Goal: Book appointment/travel/reservation

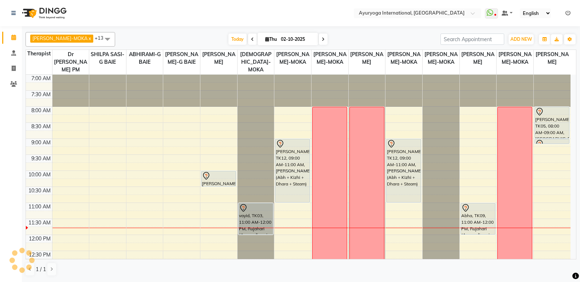
scroll to position [73, 0]
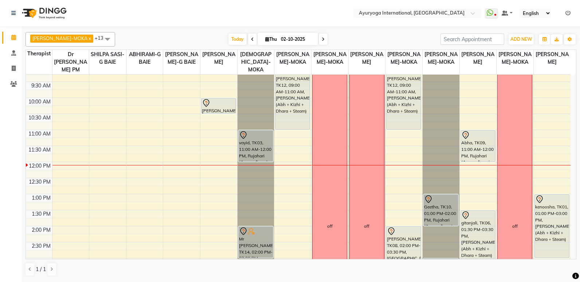
click at [141, 118] on div "7:00 AM 7:30 AM 8:00 AM 8:30 AM 9:00 AM 9:30 AM 10:00 AM 10:30 AM 11:00 AM 11:3…" at bounding box center [298, 226] width 545 height 449
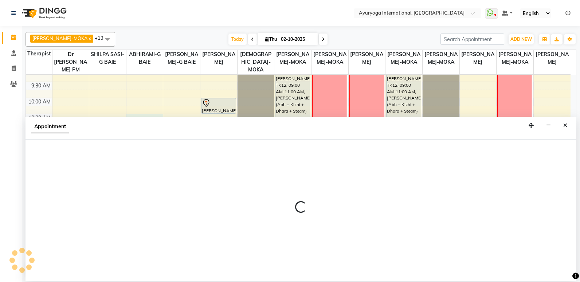
select select "70418"
select select "tentative"
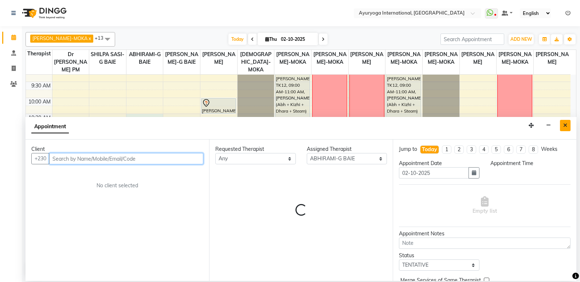
select select "630"
click at [568, 126] on button "Close" at bounding box center [565, 125] width 11 height 11
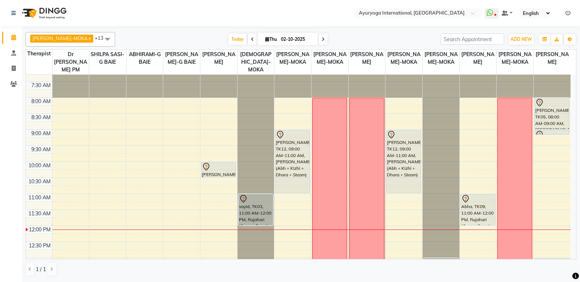
scroll to position [0, 0]
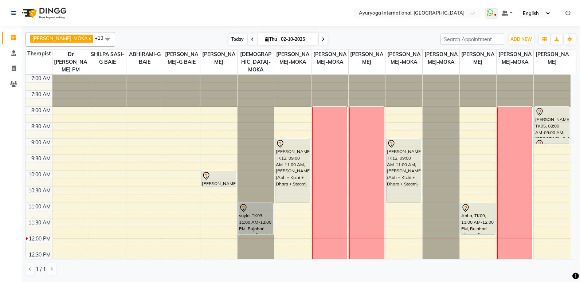
click at [230, 41] on span "Today" at bounding box center [237, 39] width 18 height 11
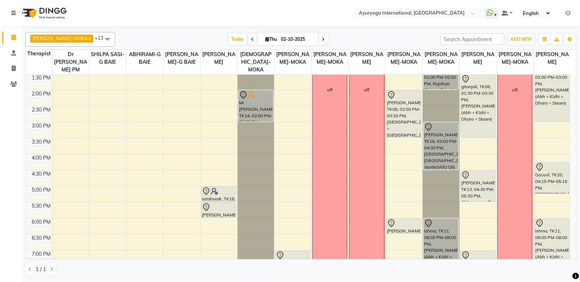
scroll to position [191, 0]
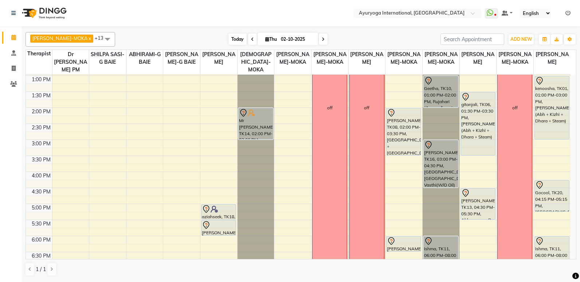
click at [229, 40] on span "Today" at bounding box center [237, 39] width 18 height 11
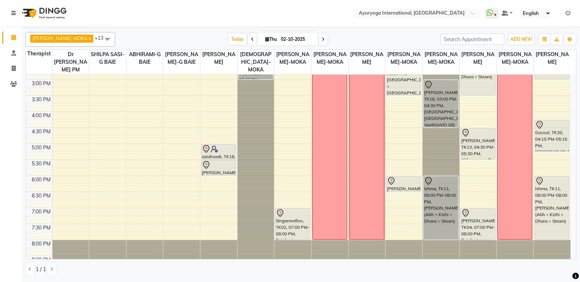
scroll to position [264, 0]
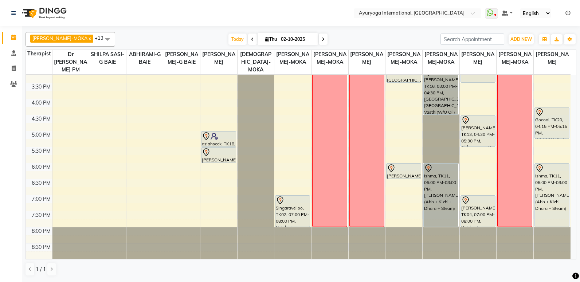
click at [182, 199] on div "7:00 AM 7:30 AM 8:00 AM 8:30 AM 9:00 AM 9:30 AM 10:00 AM 10:30 AM 11:00 AM 11:3…" at bounding box center [298, 35] width 545 height 449
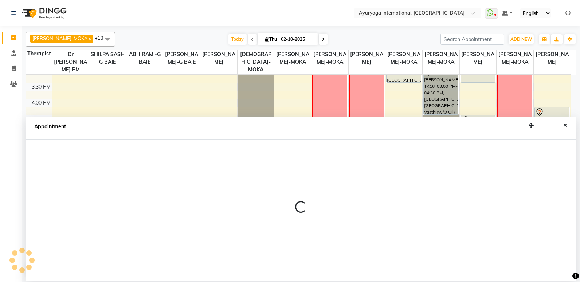
select select "50740"
select select "1140"
select select "tentative"
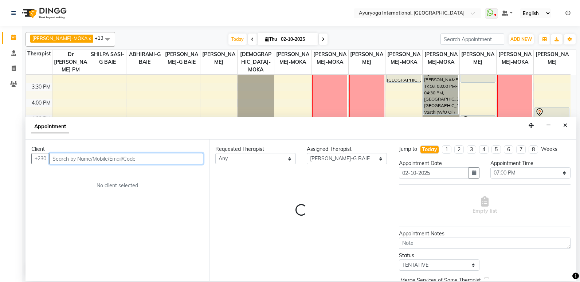
click at [112, 160] on input "text" at bounding box center [126, 158] width 154 height 11
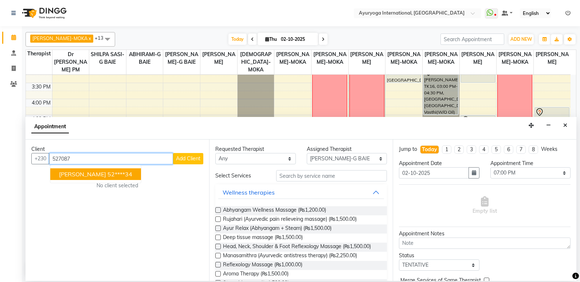
click at [108, 173] on ngb-highlight "52****34" at bounding box center [120, 174] width 25 height 7
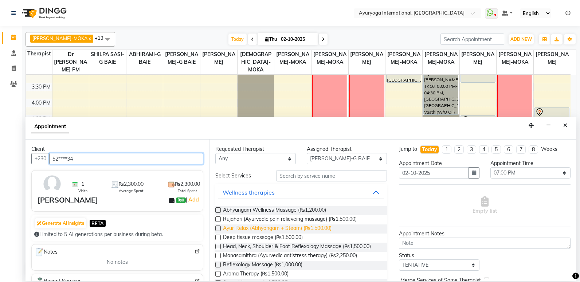
type input "52****34"
click at [239, 227] on span "Ayur Relax (Abhyangam + Steam) (₨1,500.00)" at bounding box center [277, 228] width 109 height 9
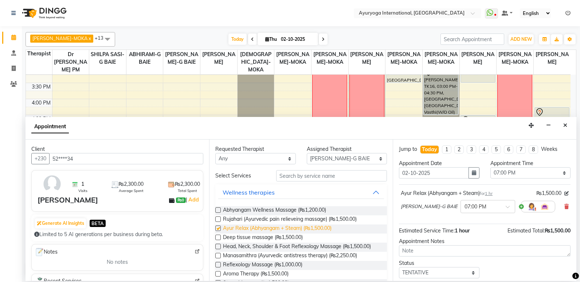
checkbox input "false"
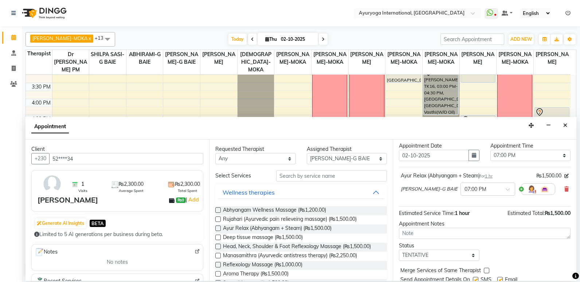
scroll to position [0, 0]
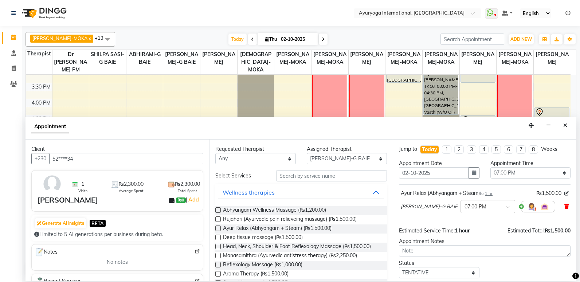
click at [564, 205] on icon at bounding box center [566, 206] width 4 height 5
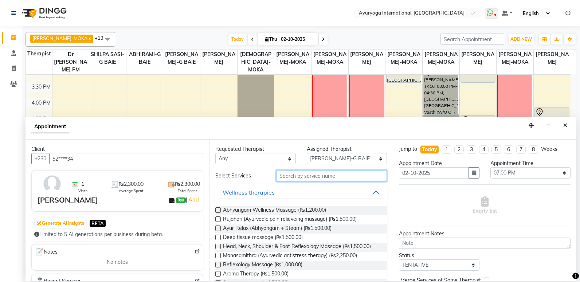
click at [320, 176] on input "text" at bounding box center [331, 175] width 111 height 11
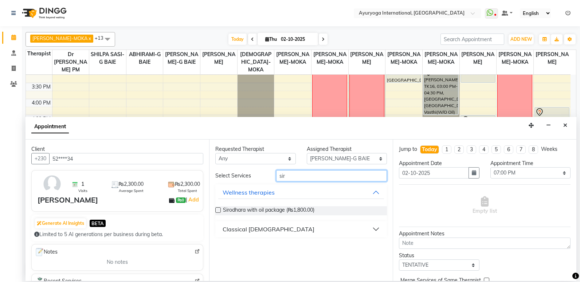
type input "sir"
click at [284, 228] on button "Classical [DEMOGRAPHIC_DATA]" at bounding box center [301, 229] width 166 height 13
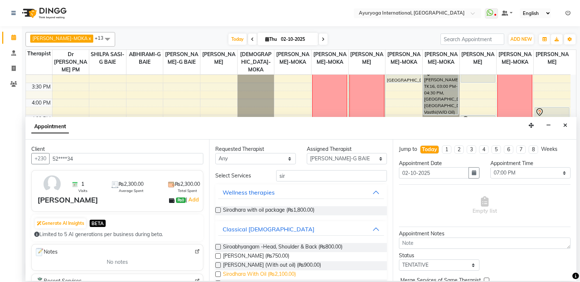
click at [269, 273] on span "Sirodhara With Oil (₨2,100.00)" at bounding box center [259, 274] width 73 height 9
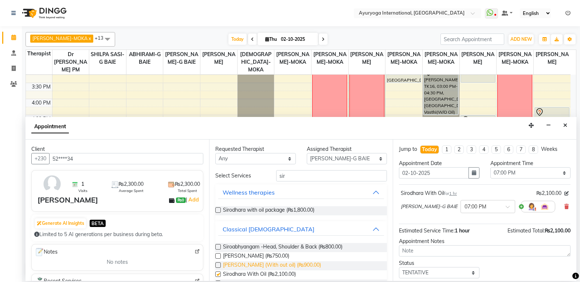
checkbox input "false"
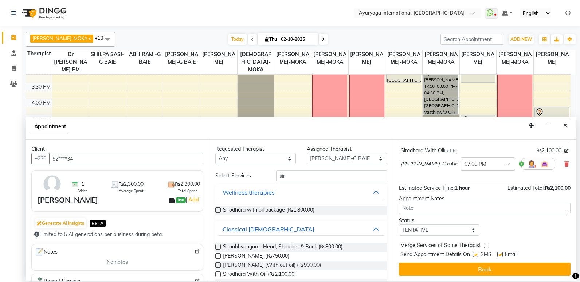
scroll to position [44, 0]
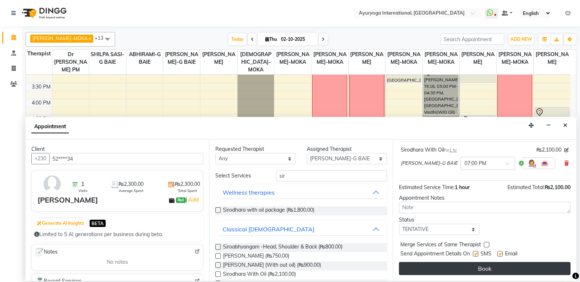
click at [474, 268] on button "Book" at bounding box center [485, 268] width 172 height 13
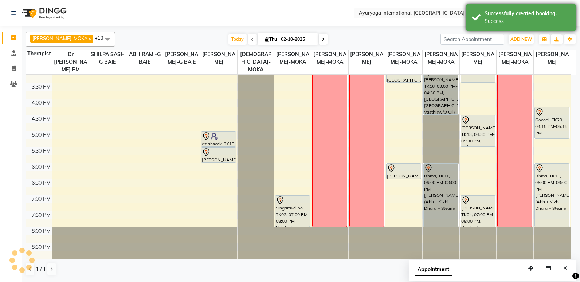
click at [499, 24] on div "Success" at bounding box center [528, 21] width 86 height 8
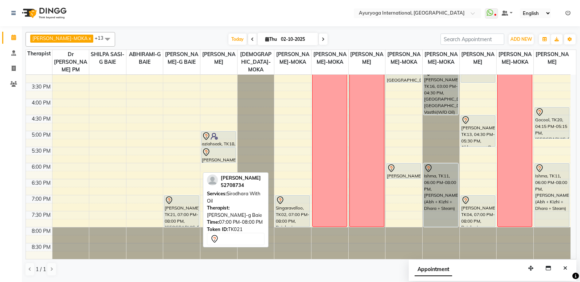
click at [179, 198] on div at bounding box center [182, 200] width 34 height 9
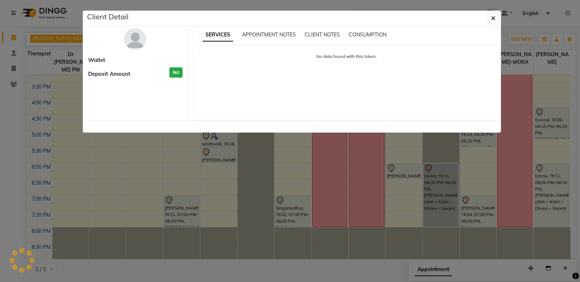
select select "7"
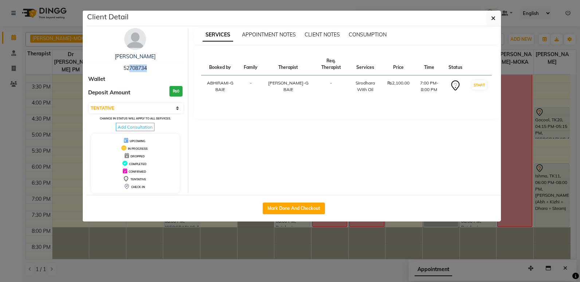
drag, startPoint x: 125, startPoint y: 68, endPoint x: 144, endPoint y: 69, distance: 19.0
click at [144, 69] on span "52708734" at bounding box center [135, 68] width 23 height 7
drag, startPoint x: 144, startPoint y: 69, endPoint x: 124, endPoint y: 67, distance: 20.1
click at [124, 67] on span "52708734" at bounding box center [135, 68] width 23 height 7
drag, startPoint x: 120, startPoint y: 67, endPoint x: 150, endPoint y: 69, distance: 29.6
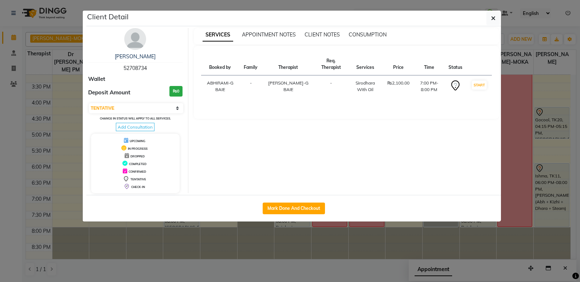
click at [150, 69] on div "[PERSON_NAME] 52708734" at bounding box center [135, 62] width 94 height 19
copy span "52708734"
click at [491, 15] on span "button" at bounding box center [493, 18] width 4 height 7
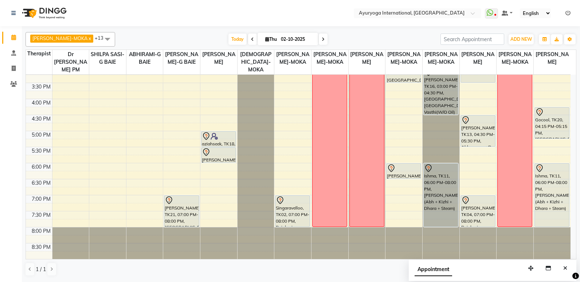
click at [182, 168] on div "7:00 AM 7:30 AM 8:00 AM 8:30 AM 9:00 AM 9:30 AM 10:00 AM 10:30 AM 11:00 AM 11:3…" at bounding box center [298, 35] width 545 height 449
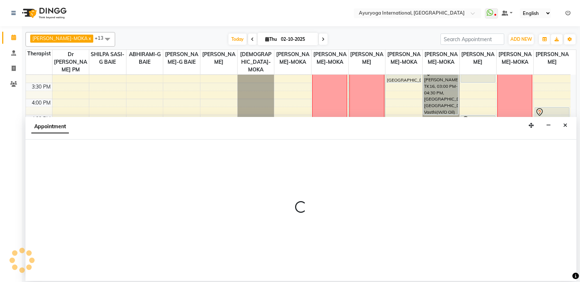
select select "50740"
select select "1080"
select select "tentative"
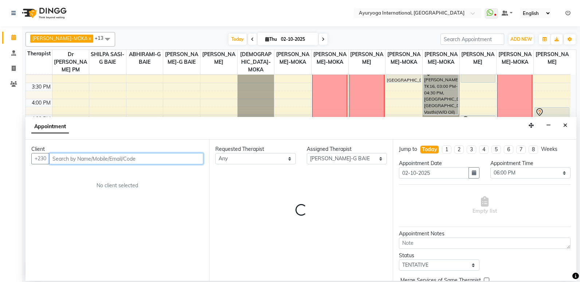
click at [95, 158] on input "text" at bounding box center [126, 158] width 154 height 11
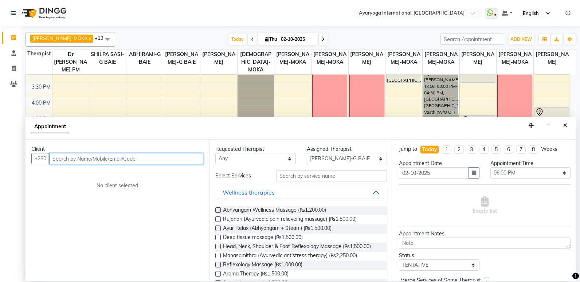
paste input "52708734"
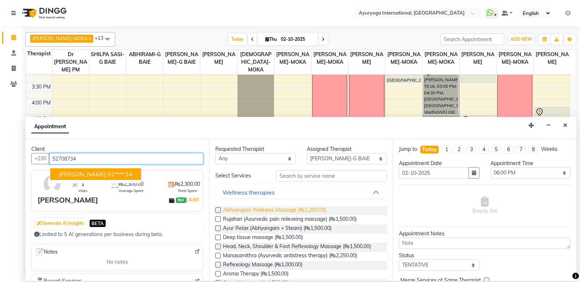
type input "52708734"
click at [258, 207] on span "Abhyangam Wellness Massage (₨1,200.00)" at bounding box center [274, 210] width 103 height 9
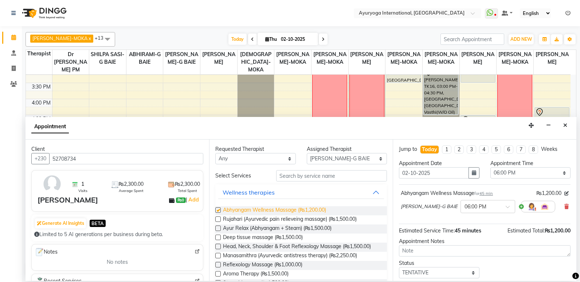
checkbox input "false"
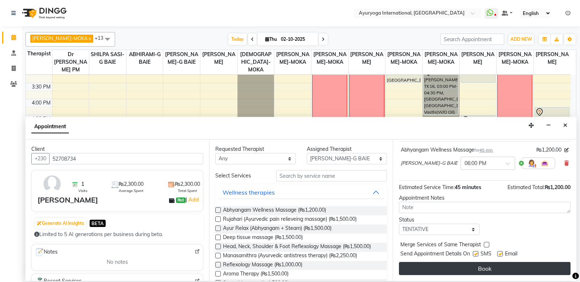
click at [434, 271] on button "Book" at bounding box center [485, 268] width 172 height 13
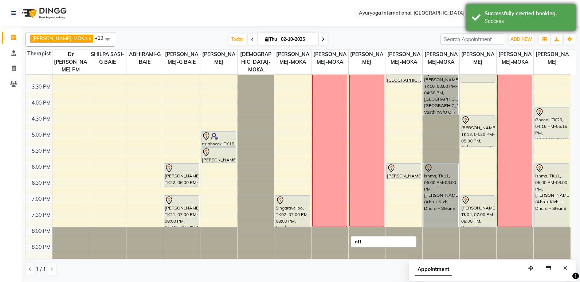
click at [489, 19] on div "Success" at bounding box center [528, 21] width 86 height 8
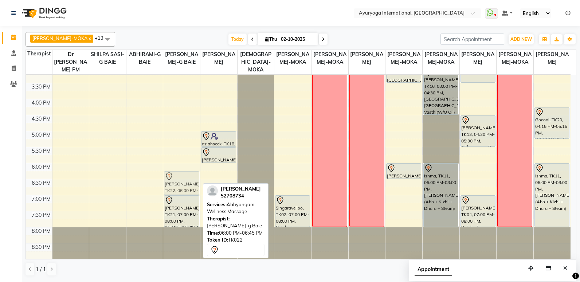
click at [181, 180] on div "[PERSON_NAME], TK22, 06:00 PM-06:45 PM, Abhyangam Wellness Massage [PERSON_NAME…" at bounding box center [181, 35] width 37 height 449
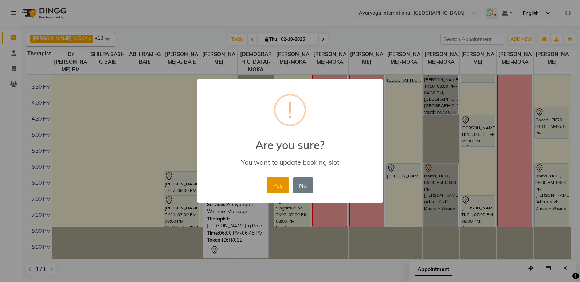
click at [278, 184] on button "Yes" at bounding box center [278, 185] width 22 height 16
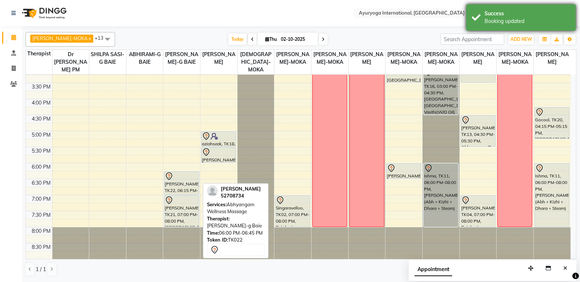
click at [492, 20] on div "Booking updated" at bounding box center [528, 21] width 86 height 8
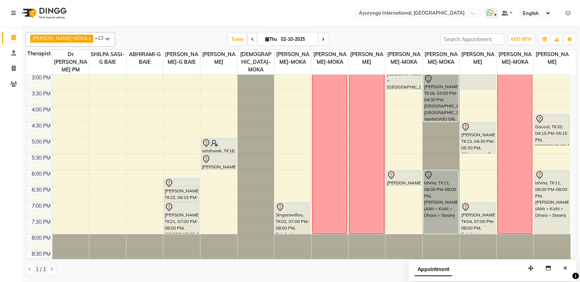
scroll to position [264, 0]
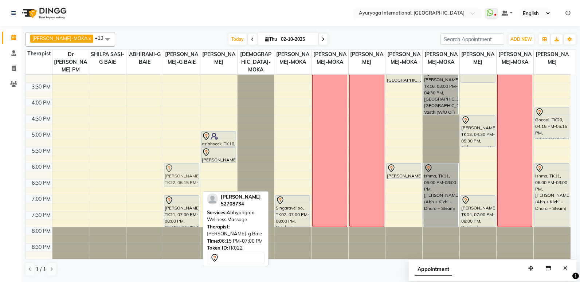
drag, startPoint x: 186, startPoint y: 180, endPoint x: 186, endPoint y: 175, distance: 5.1
click at [186, 175] on div "[PERSON_NAME], TK22, 06:15 PM-07:00 PM, Abhyangam Wellness Massage [PERSON_NAME…" at bounding box center [181, 35] width 37 height 449
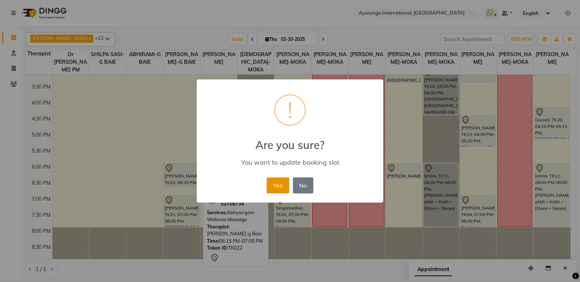
click at [277, 181] on button "Yes" at bounding box center [278, 185] width 22 height 16
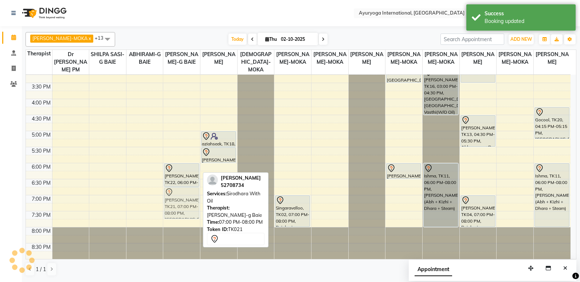
drag, startPoint x: 184, startPoint y: 217, endPoint x: 187, endPoint y: 209, distance: 8.3
click at [187, 209] on div "[PERSON_NAME], TK22, 06:00 PM-06:45 PM, Abhyangam Wellness Massage [PERSON_NAME…" at bounding box center [181, 35] width 37 height 449
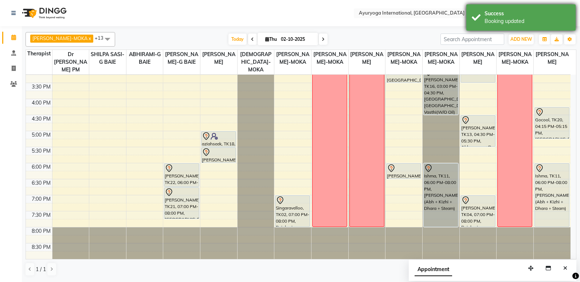
click at [492, 21] on div "Booking updated" at bounding box center [528, 21] width 86 height 8
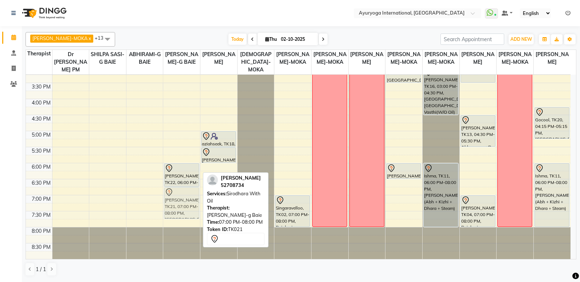
drag, startPoint x: 172, startPoint y: 204, endPoint x: 175, endPoint y: 196, distance: 8.5
click at [175, 196] on div "[PERSON_NAME], TK22, 06:00 PM-06:45 PM, Abhyangam Wellness Massage [PERSON_NAME…" at bounding box center [181, 35] width 37 height 449
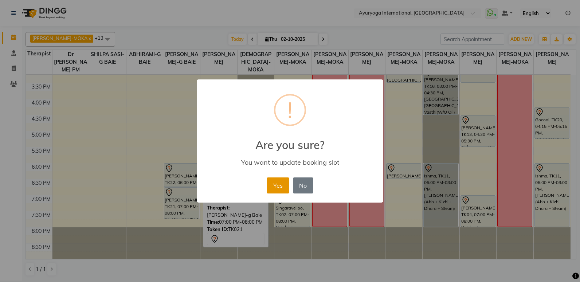
click at [274, 191] on button "Yes" at bounding box center [278, 185] width 22 height 16
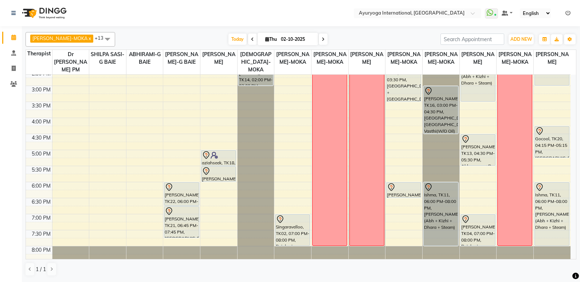
scroll to position [228, 0]
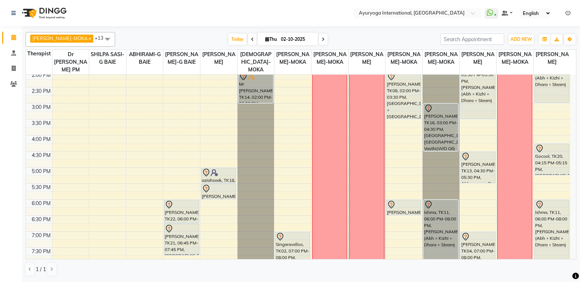
click at [263, 38] on span "Thu" at bounding box center [270, 38] width 15 height 5
select select "10"
select select "2025"
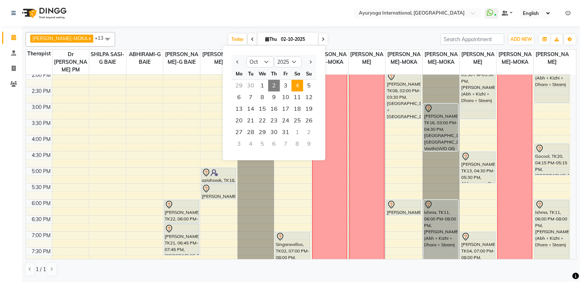
click at [292, 86] on span "4" at bounding box center [298, 86] width 12 height 12
type input "04-10-2025"
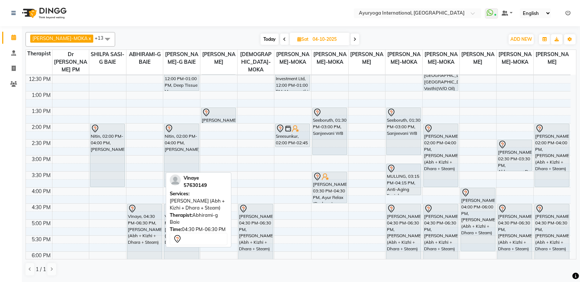
scroll to position [182, 0]
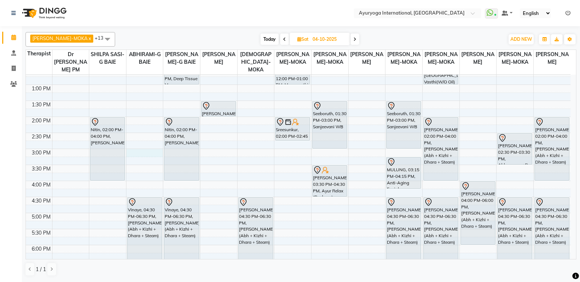
click at [145, 153] on div "7:00 AM 7:30 AM 8:00 AM 8:30 AM 9:00 AM 9:30 AM 10:00 AM 10:30 AM 11:00 AM 11:3…" at bounding box center [298, 116] width 545 height 449
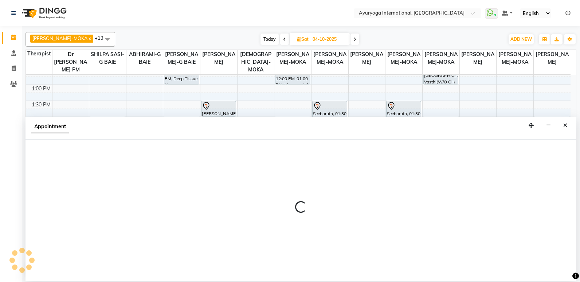
select select "70418"
select select "tentative"
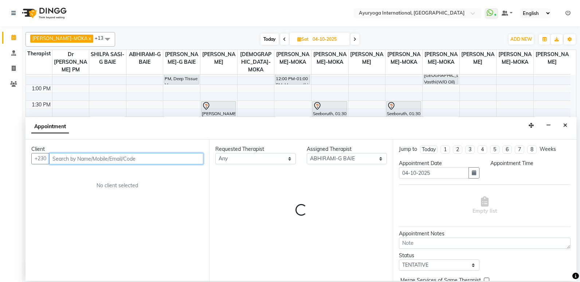
select select "900"
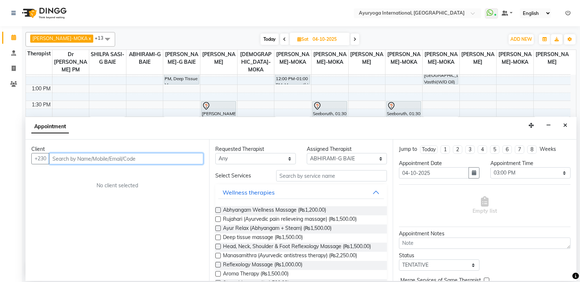
click at [118, 158] on input "text" at bounding box center [126, 158] width 154 height 11
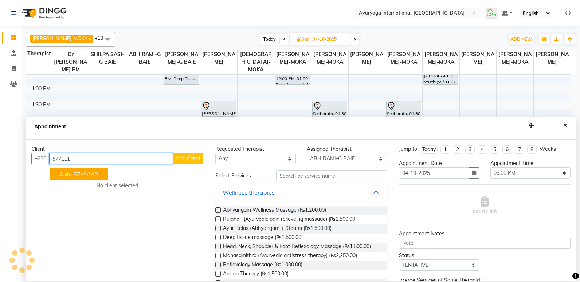
click at [90, 172] on ngb-highlight "57****40" at bounding box center [85, 174] width 25 height 7
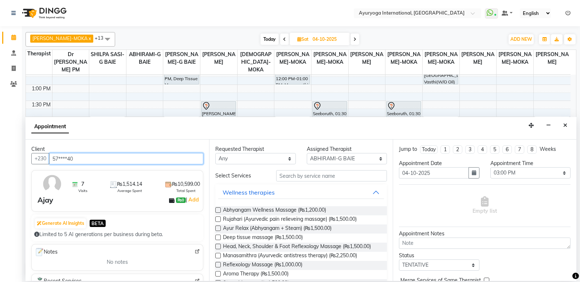
type input "57****40"
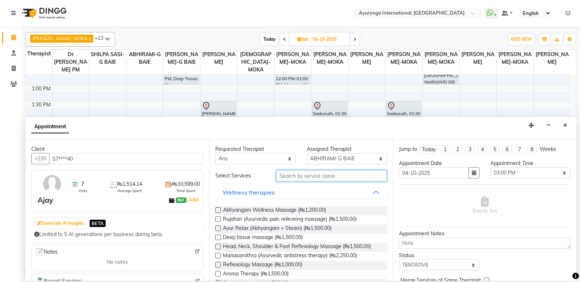
click at [314, 179] on input "text" at bounding box center [331, 175] width 111 height 11
type input "o"
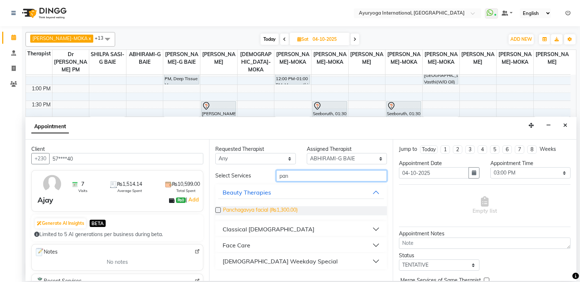
type input "pan"
click at [289, 214] on span "Panchagavya facial (₨1,300.00)" at bounding box center [260, 210] width 75 height 9
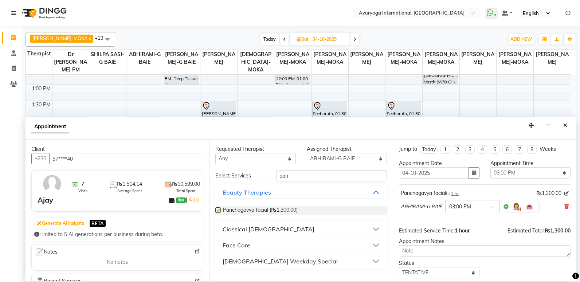
checkbox input "false"
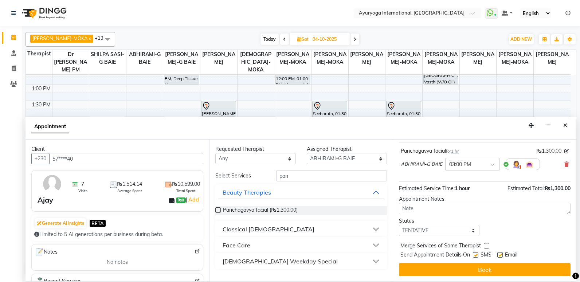
scroll to position [43, 0]
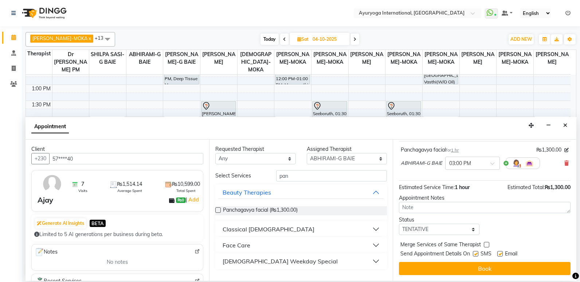
click at [476, 269] on button "Book" at bounding box center [485, 268] width 172 height 13
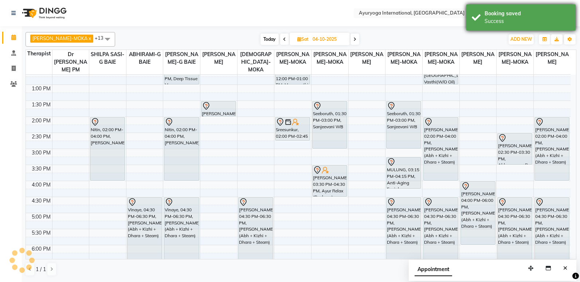
click at [512, 13] on div "Booking saved" at bounding box center [528, 14] width 86 height 8
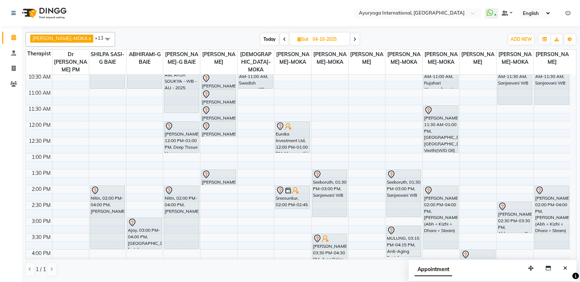
scroll to position [155, 0]
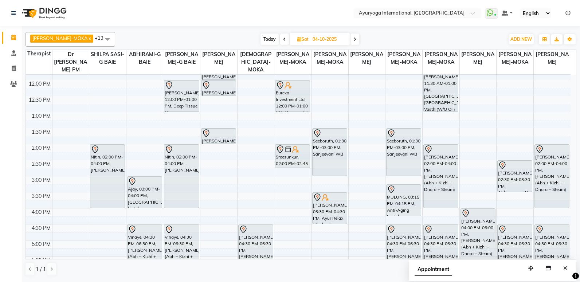
click at [262, 38] on span "Today" at bounding box center [270, 39] width 18 height 11
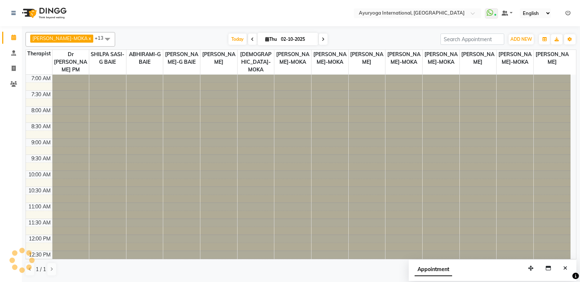
scroll to position [161, 0]
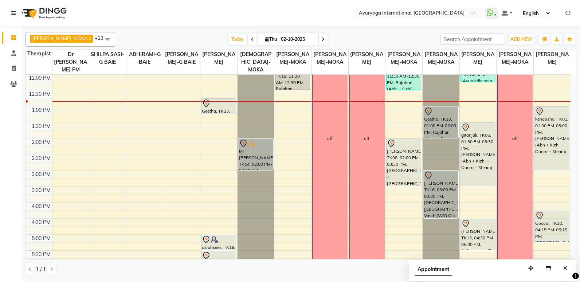
click at [319, 37] on span at bounding box center [323, 39] width 9 height 11
type input "03-10-2025"
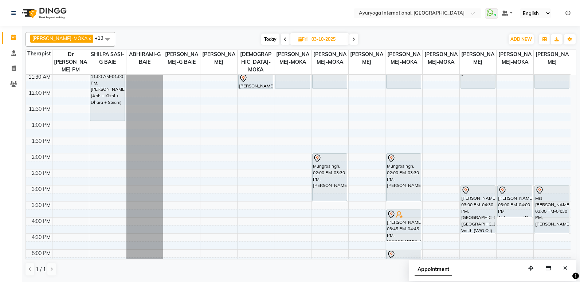
scroll to position [109, 0]
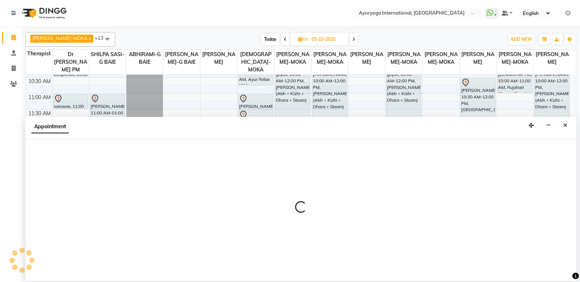
select select "70418"
select select "tentative"
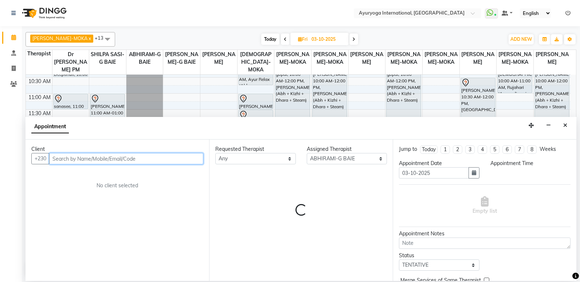
select select "900"
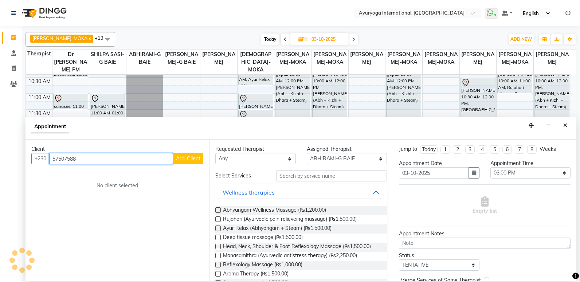
type input "57507588"
click at [187, 159] on span "Add Client" at bounding box center [188, 158] width 24 height 7
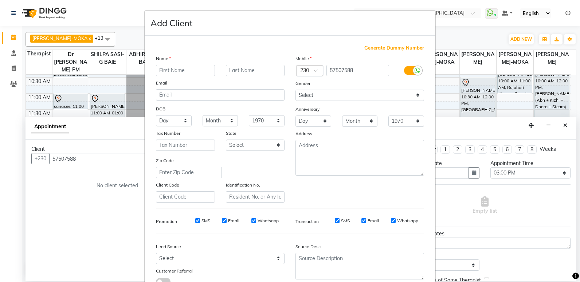
click at [197, 74] on input "text" at bounding box center [185, 70] width 59 height 11
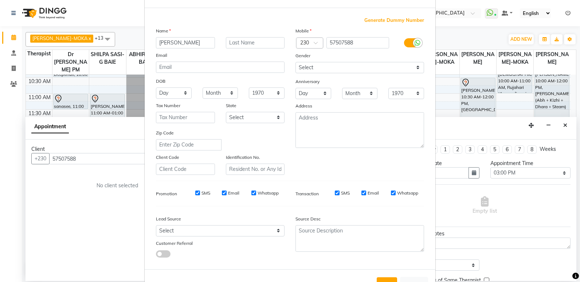
scroll to position [54, 0]
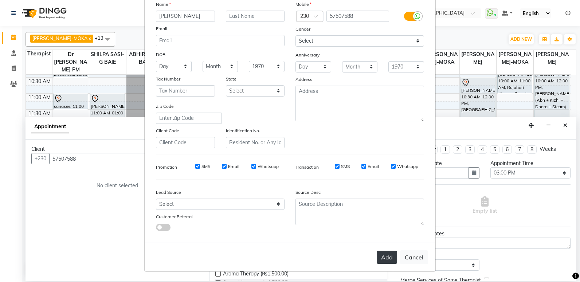
type input "poornima"
click at [387, 261] on button "Add" at bounding box center [387, 257] width 20 height 13
type input "57****88"
select select
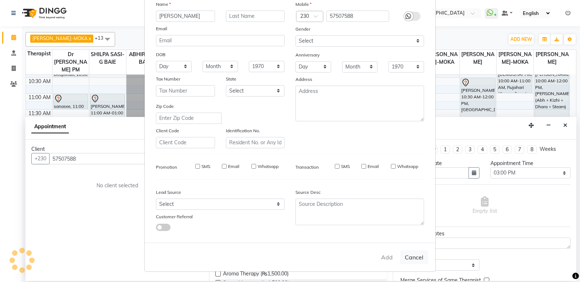
select select
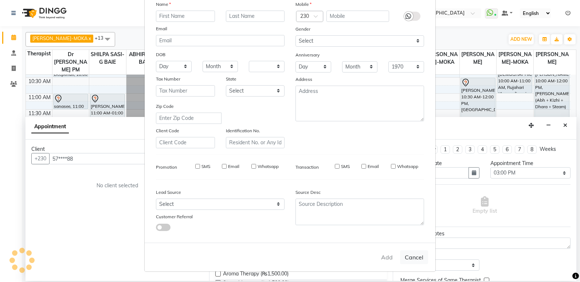
checkbox input "false"
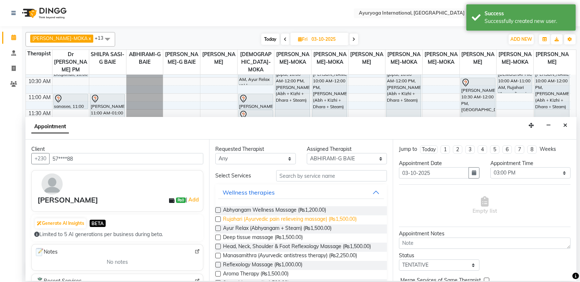
click at [250, 218] on span "Rujahari (Ayurvedic pain relieveing massage) (₨1,500.00)" at bounding box center [290, 219] width 134 height 9
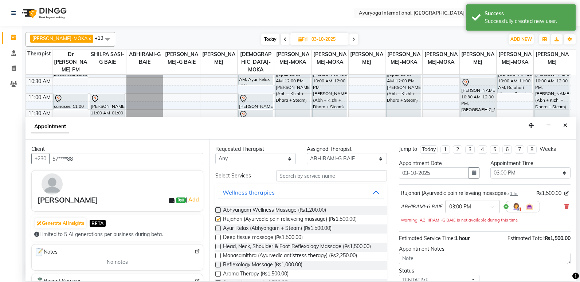
checkbox input "false"
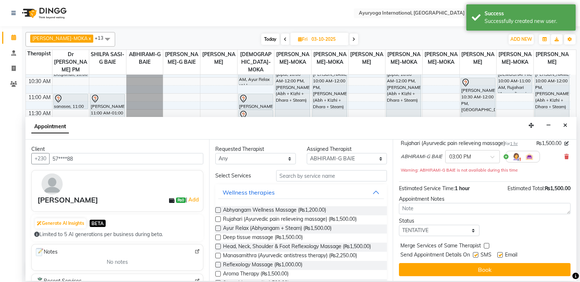
scroll to position [51, 0]
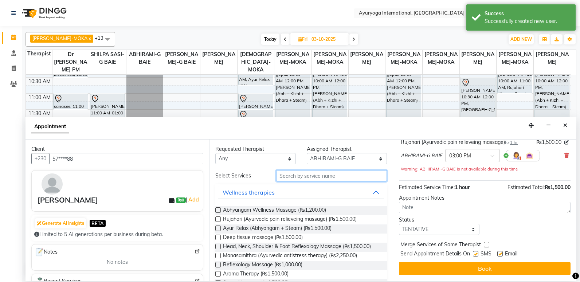
click at [329, 179] on input "text" at bounding box center [331, 175] width 111 height 11
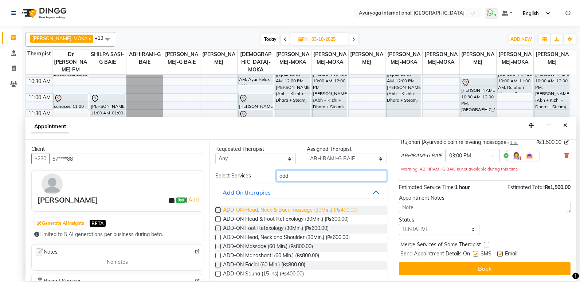
type input "add"
click at [325, 210] on span "ADD-ON Head, Neck & Back massage (30Min.) (₨400.00)" at bounding box center [290, 210] width 135 height 9
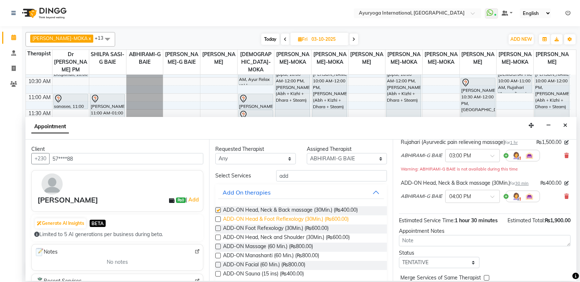
checkbox input "false"
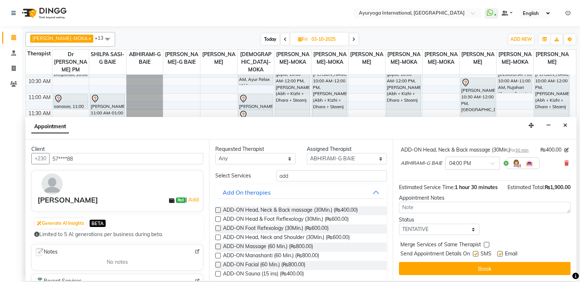
scroll to position [99, 0]
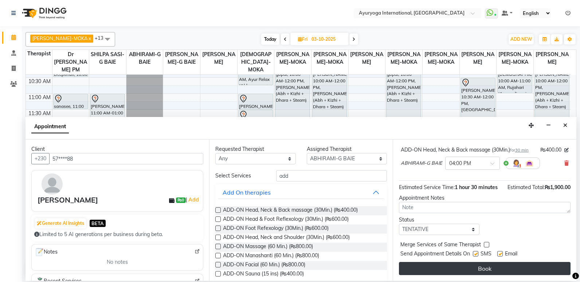
click at [442, 270] on button "Book" at bounding box center [485, 268] width 172 height 13
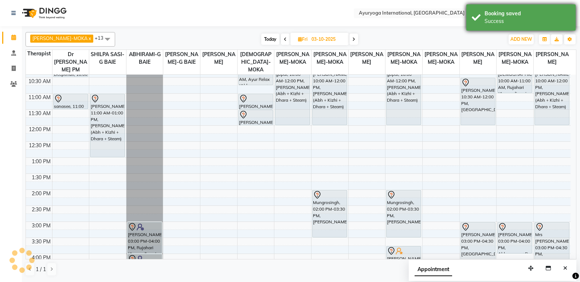
click at [500, 18] on div "Success" at bounding box center [528, 21] width 86 height 8
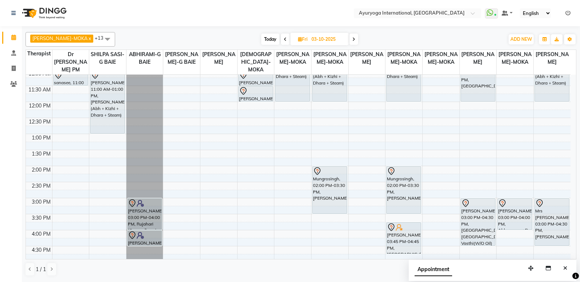
scroll to position [146, 0]
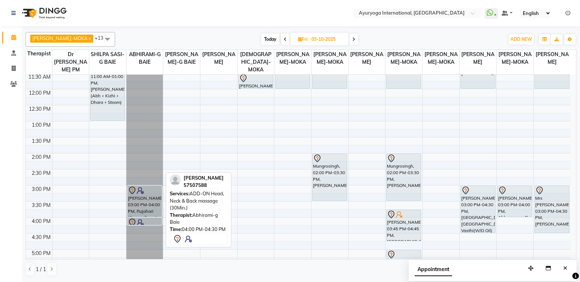
drag, startPoint x: 149, startPoint y: 233, endPoint x: 154, endPoint y: 224, distance: 9.6
click at [154, 224] on div "poornima, 03:00 PM-04:00 PM, Rujahari (Ayurvedic pain relieveing massage) poorn…" at bounding box center [144, 153] width 37 height 449
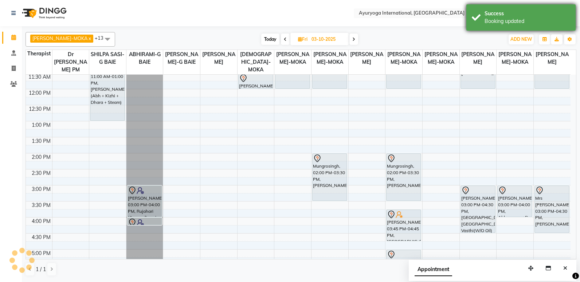
click at [505, 20] on div "Booking updated" at bounding box center [528, 21] width 86 height 8
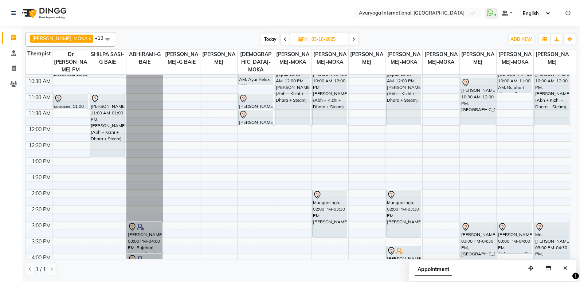
scroll to position [0, 0]
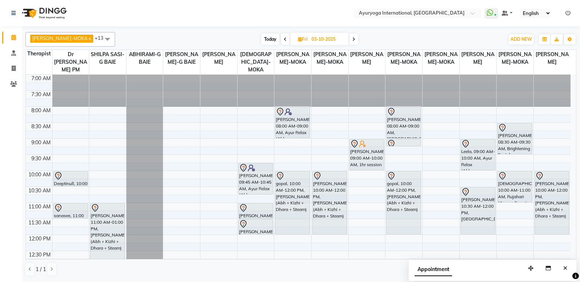
click at [262, 36] on span "Today" at bounding box center [270, 39] width 18 height 11
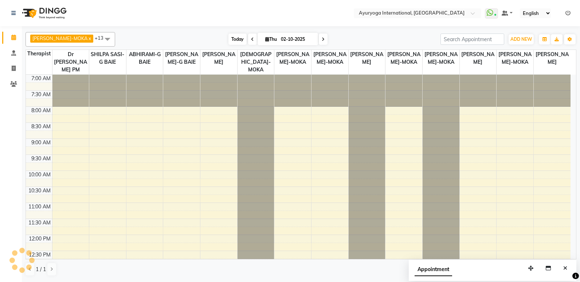
scroll to position [161, 0]
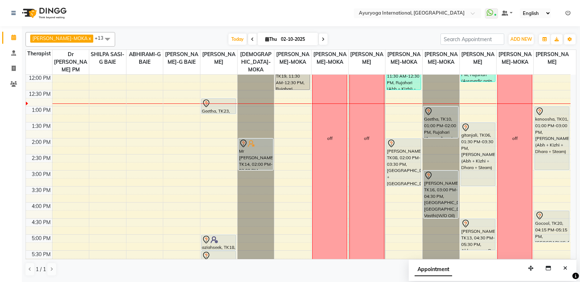
click at [322, 38] on icon at bounding box center [323, 39] width 3 height 4
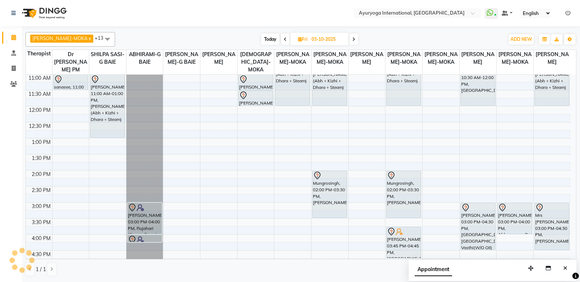
scroll to position [124, 0]
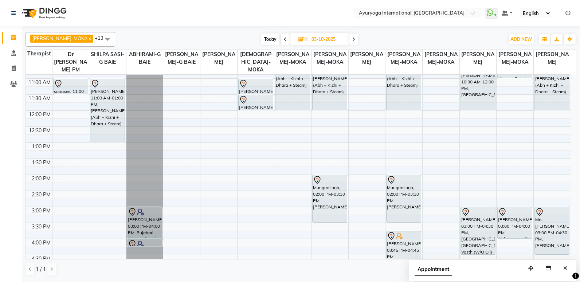
click at [352, 38] on icon at bounding box center [353, 39] width 3 height 4
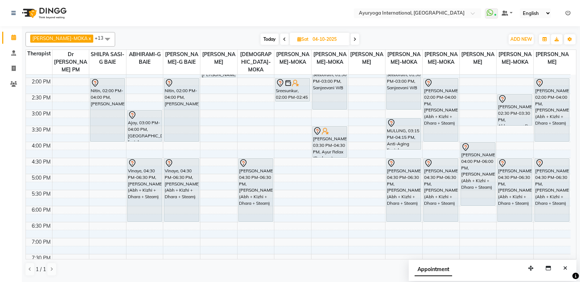
scroll to position [228, 0]
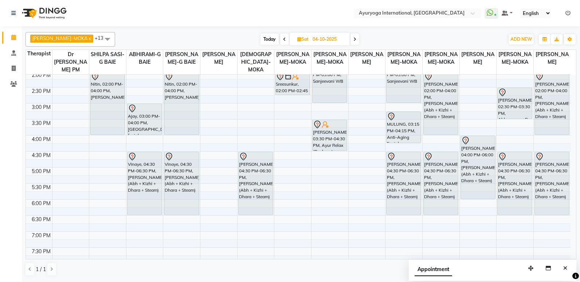
click at [280, 37] on span at bounding box center [284, 39] width 9 height 11
type input "03-10-2025"
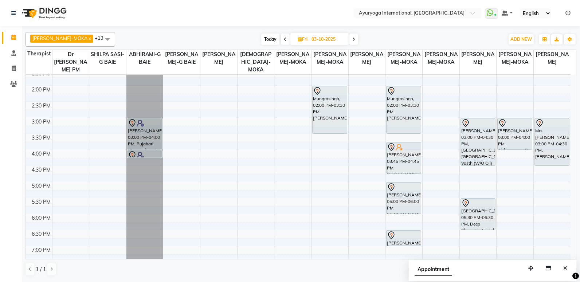
scroll to position [197, 0]
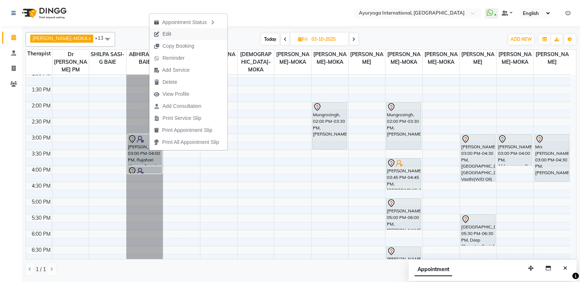
click at [170, 30] on span "Edit" at bounding box center [162, 34] width 26 height 12
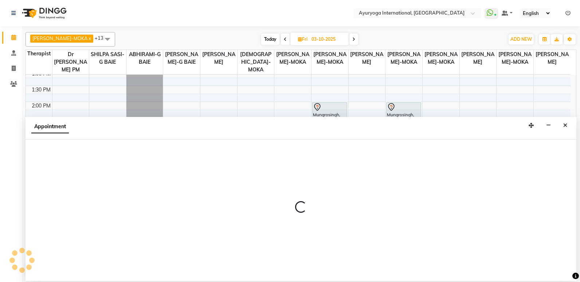
select select "tentative"
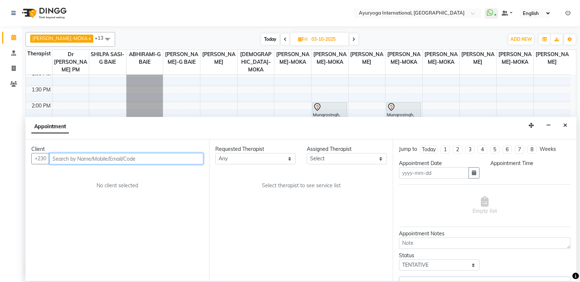
type input "03-10-2025"
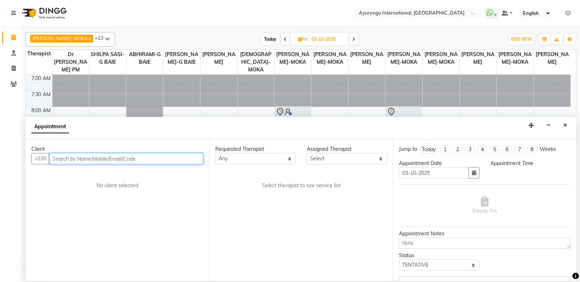
select select "900"
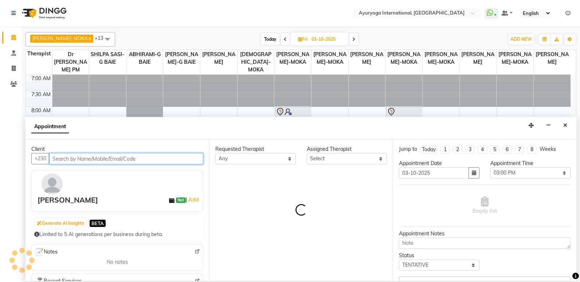
select select "70418"
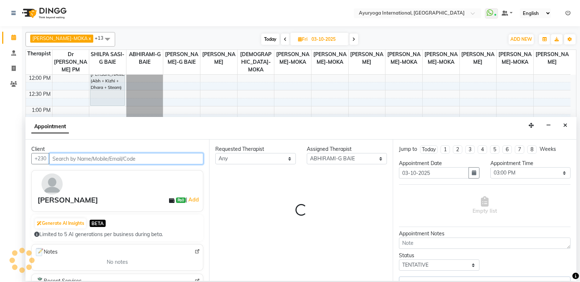
select select "1143"
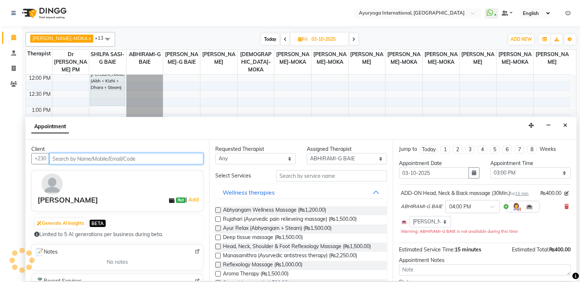
select select "1138"
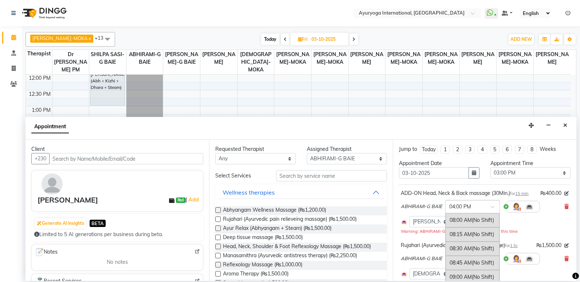
click at [491, 213] on span at bounding box center [494, 209] width 9 height 8
click at [476, 252] on span "(No Shift)" at bounding box center [483, 248] width 22 height 7
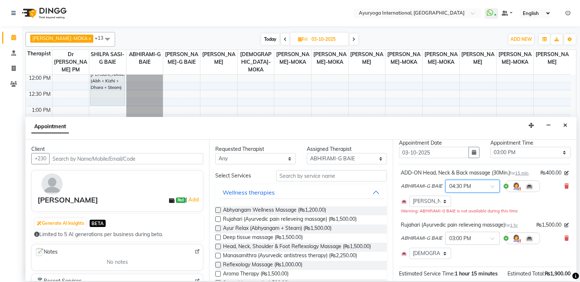
scroll to position [36, 0]
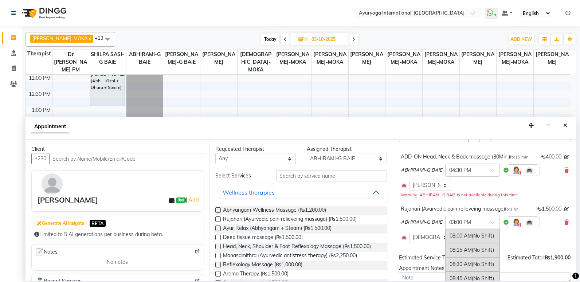
click at [465, 226] on input "text" at bounding box center [465, 222] width 32 height 8
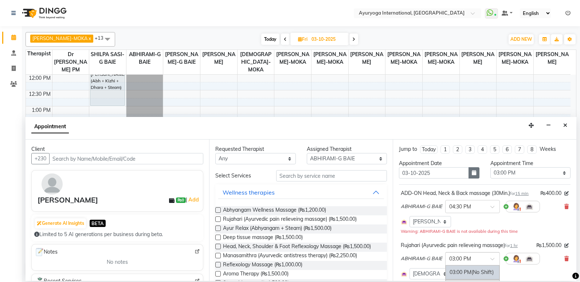
click at [472, 170] on icon "button" at bounding box center [474, 172] width 4 height 5
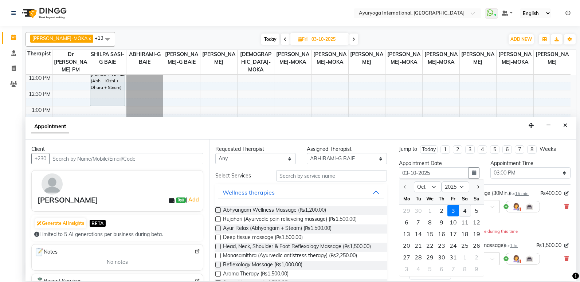
click at [464, 215] on div "4" at bounding box center [465, 211] width 12 height 12
type input "04-10-2025"
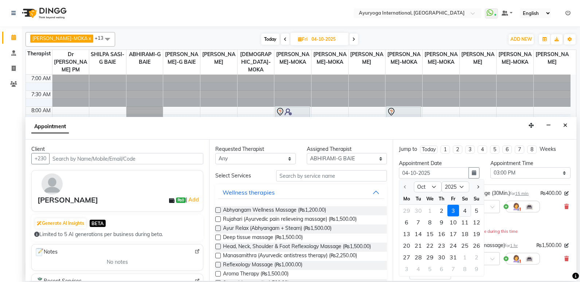
select select "900"
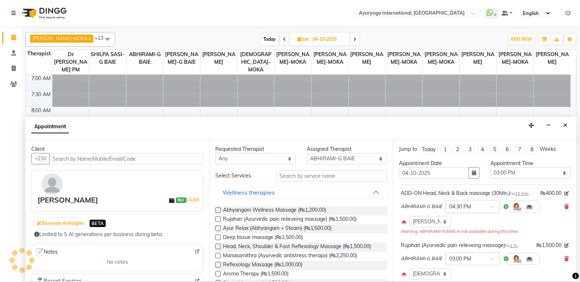
scroll to position [161, 0]
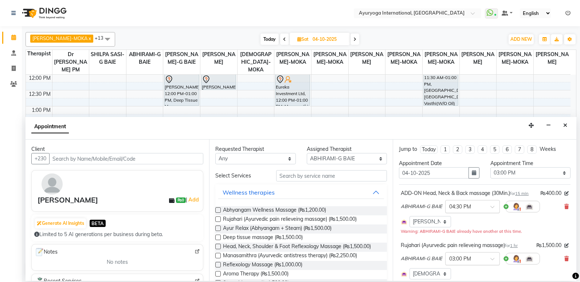
click at [462, 262] on input "text" at bounding box center [465, 258] width 32 height 8
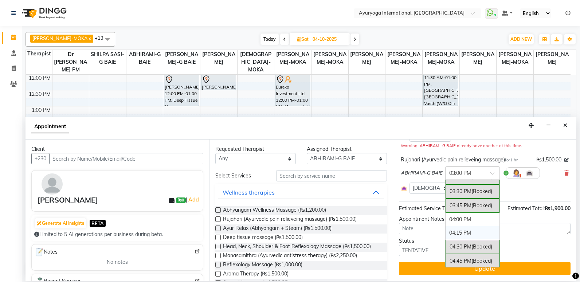
scroll to position [420, 0]
click at [464, 227] on div "04:30 PM (Booked)" at bounding box center [473, 234] width 54 height 14
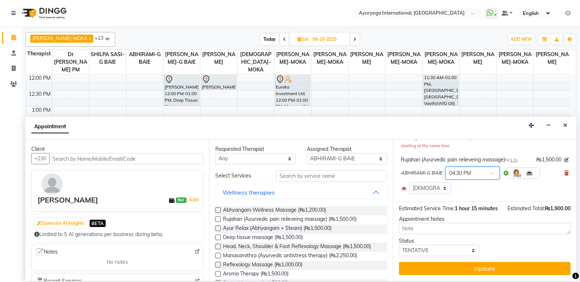
scroll to position [65, 0]
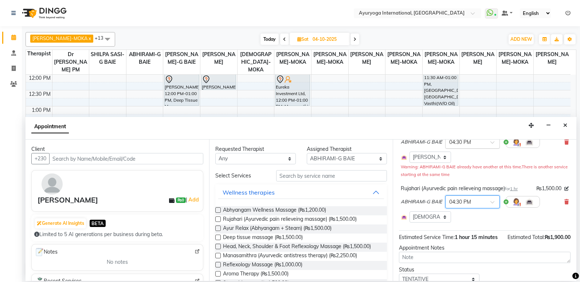
click at [467, 145] on input "text" at bounding box center [465, 142] width 32 height 8
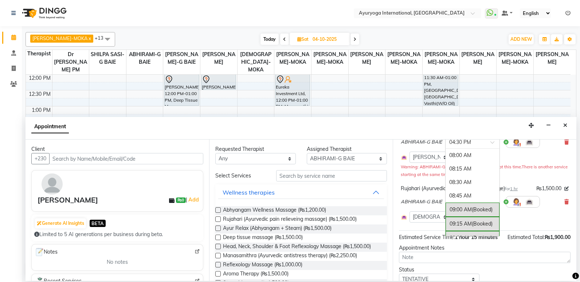
scroll to position [467, 0]
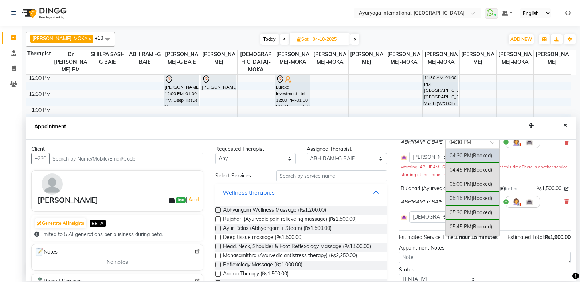
click at [464, 202] on div "05:15 PM (Booked)" at bounding box center [473, 198] width 54 height 14
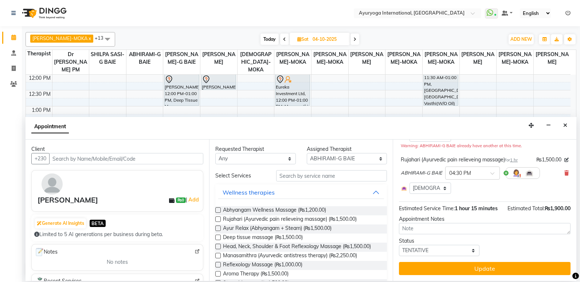
scroll to position [101, 0]
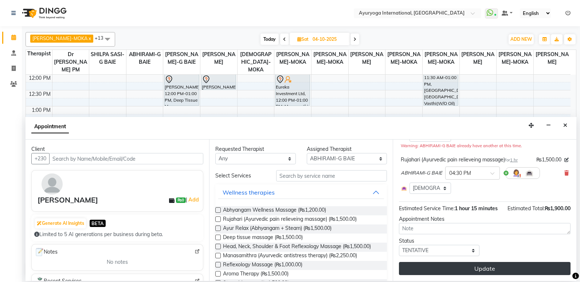
click at [449, 270] on button "Update" at bounding box center [485, 268] width 172 height 13
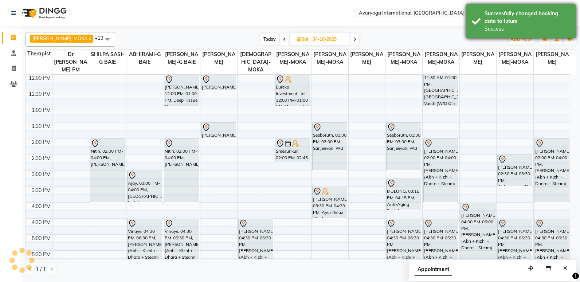
click at [493, 20] on div "Successfully changed booking date to future" at bounding box center [528, 17] width 86 height 15
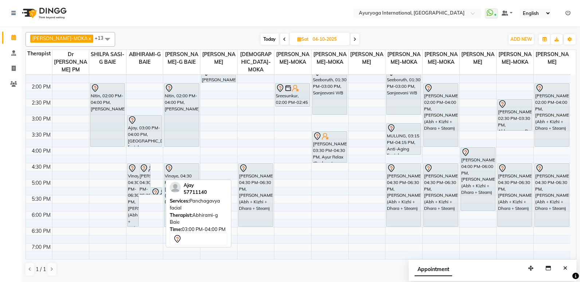
scroll to position [234, 0]
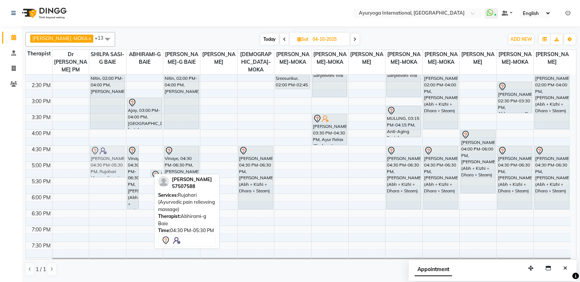
drag, startPoint x: 145, startPoint y: 167, endPoint x: 113, endPoint y: 168, distance: 32.1
click at [113, 168] on tr "manfred, 09:30 AM-10:00 AM, Consultation with Dr.Adarsh at Grand Baie preity, 0…" at bounding box center [298, 65] width 545 height 449
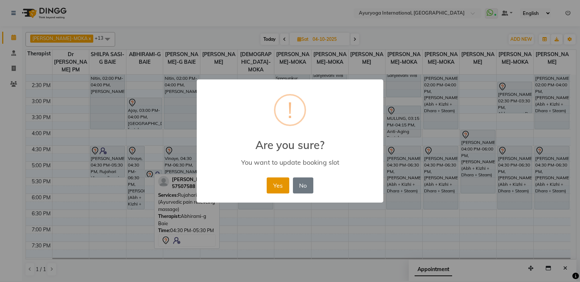
click at [282, 184] on button "Yes" at bounding box center [278, 185] width 22 height 16
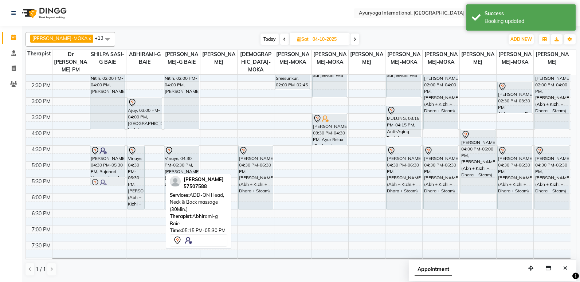
drag, startPoint x: 155, startPoint y: 172, endPoint x: 121, endPoint y: 183, distance: 35.5
click at [121, 183] on tr "manfred, 09:30 AM-10:00 AM, Consultation with Dr.Adarsh at Grand Baie preity, 0…" at bounding box center [298, 65] width 545 height 449
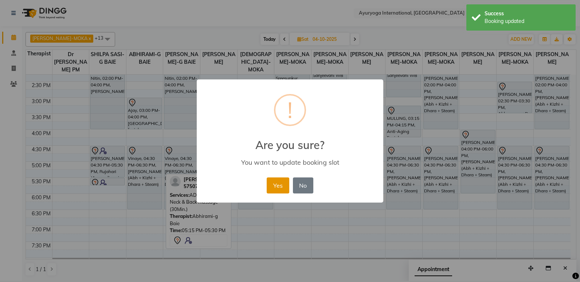
drag, startPoint x: 290, startPoint y: 183, endPoint x: 279, endPoint y: 185, distance: 11.7
click at [288, 184] on div "Yes No No" at bounding box center [290, 186] width 50 height 20
click at [276, 180] on button "Yes" at bounding box center [278, 185] width 22 height 16
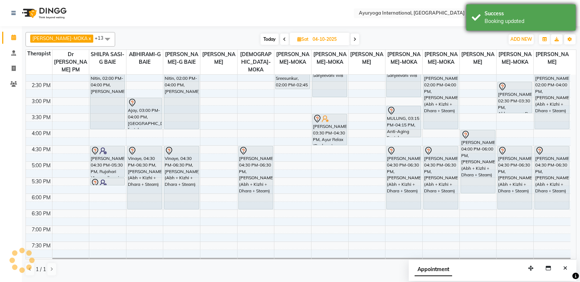
click at [503, 20] on div "Booking updated" at bounding box center [528, 21] width 86 height 8
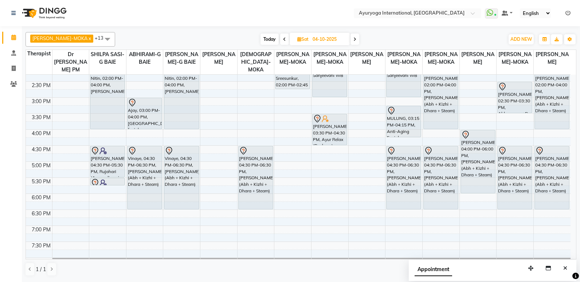
click at [263, 41] on span "Today" at bounding box center [270, 39] width 18 height 11
type input "02-10-2025"
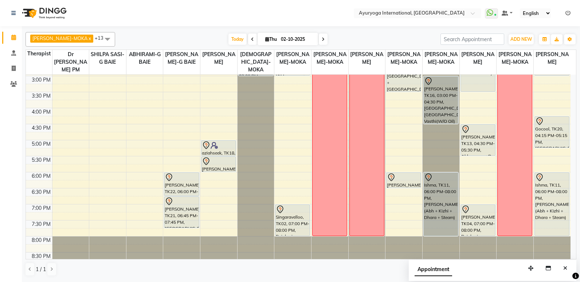
scroll to position [264, 0]
